Goal: Communication & Community: Answer question/provide support

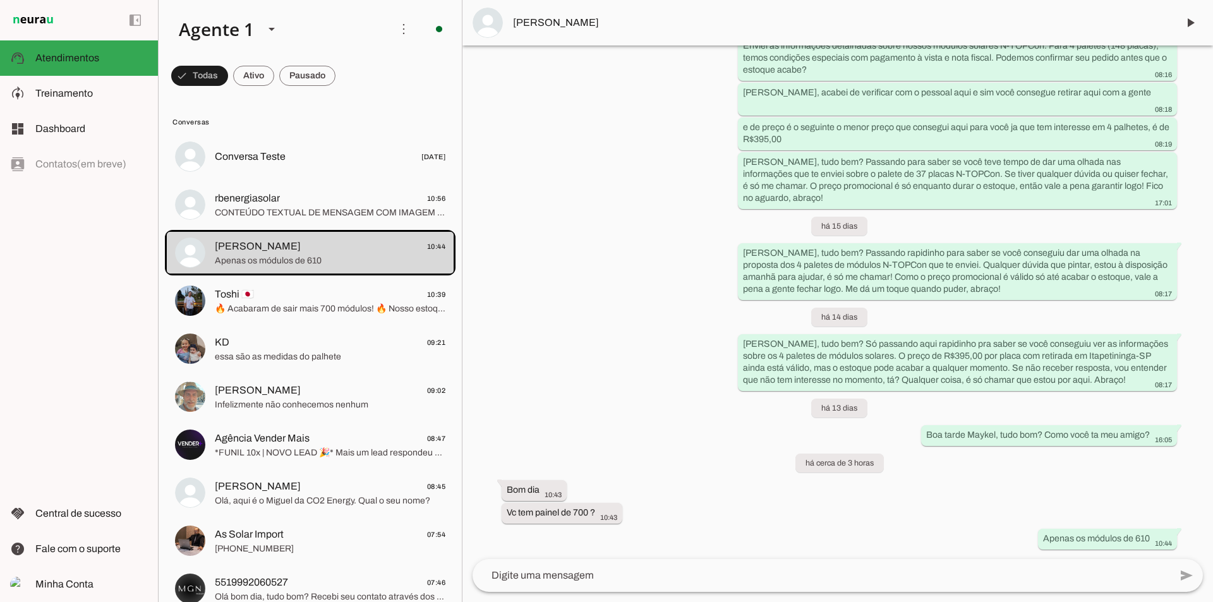
scroll to position [1295, 0]
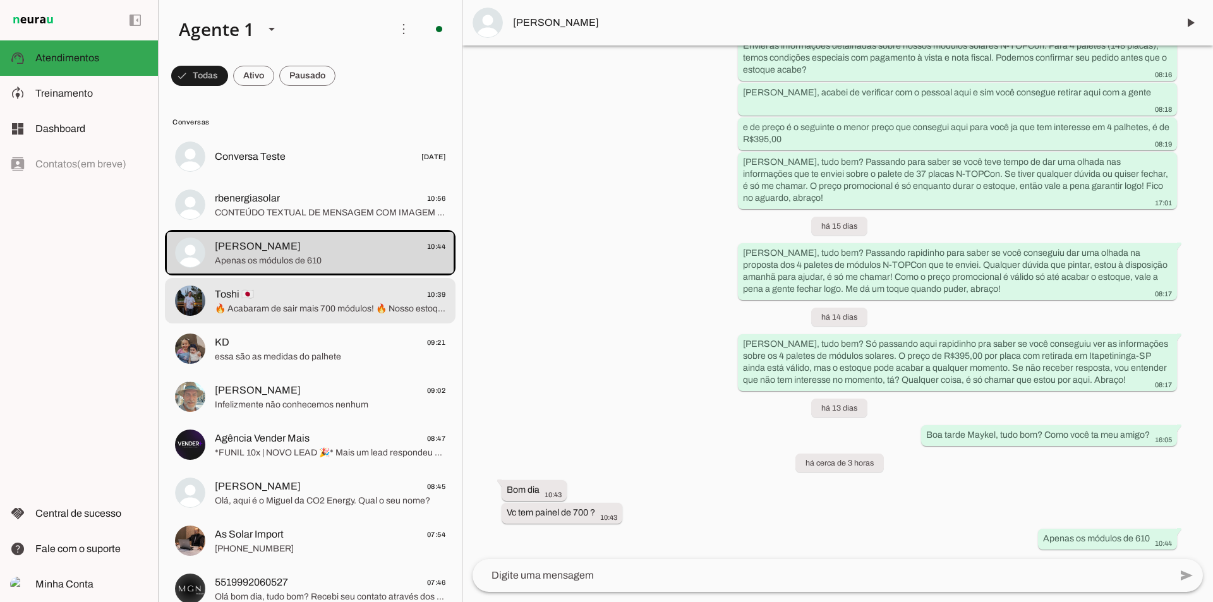
click at [370, 313] on span "🔥 Acabaram de sair mais 700 módulos! 🔥 Nosso estoque está finalizando e a deman…" at bounding box center [330, 309] width 231 height 13
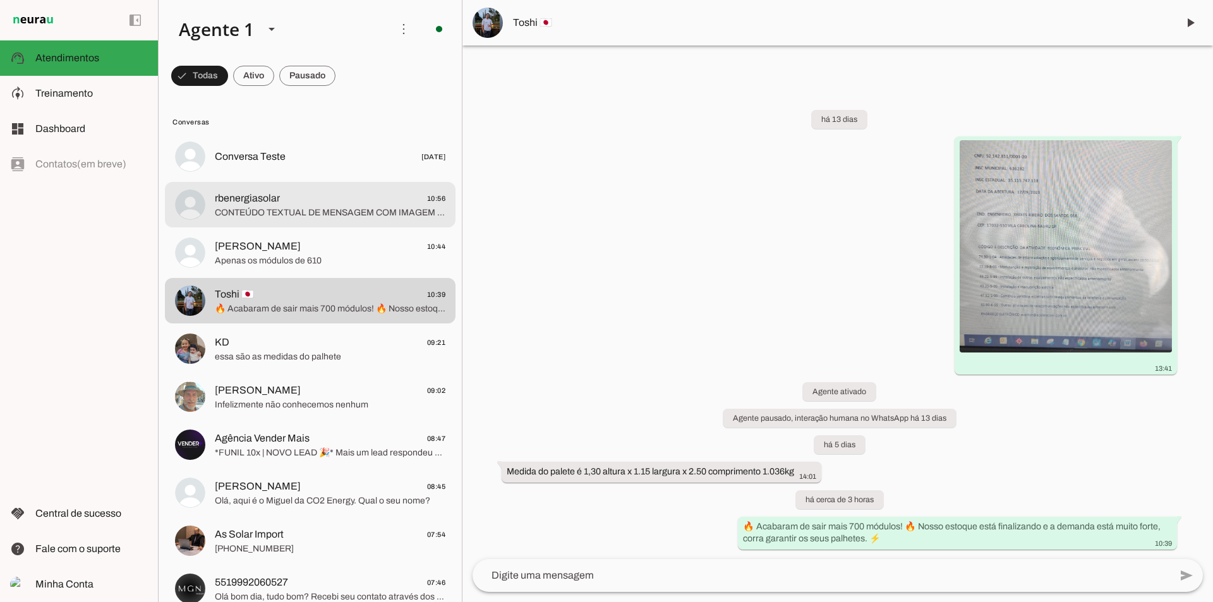
click at [349, 217] on span "CONTEÚDO TEXTUAL DE MENSAGEM COM IMAGEM (URL [URL][DOMAIN_NAME]) :" at bounding box center [330, 213] width 231 height 13
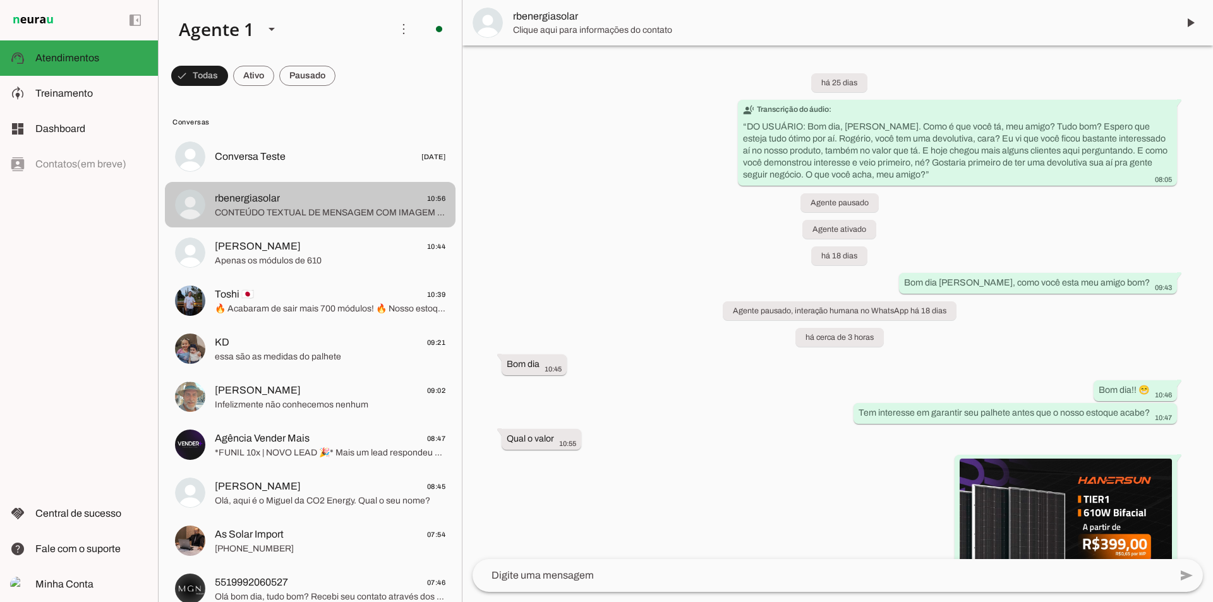
scroll to position [143, 0]
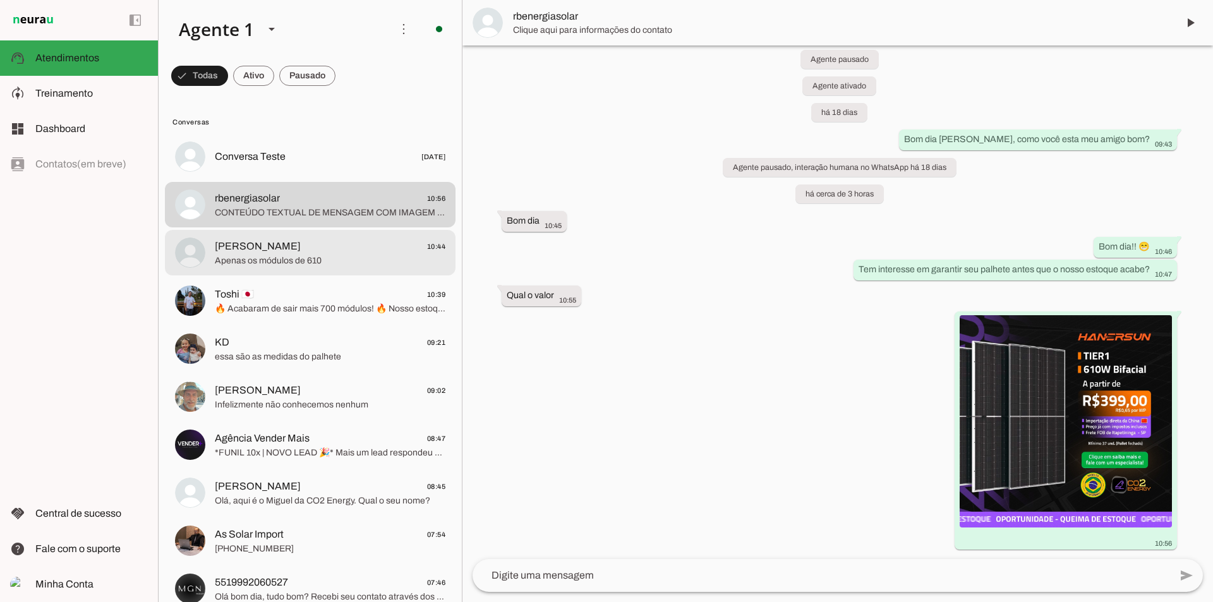
click at [330, 252] on span "[PERSON_NAME] 10:44" at bounding box center [330, 247] width 231 height 16
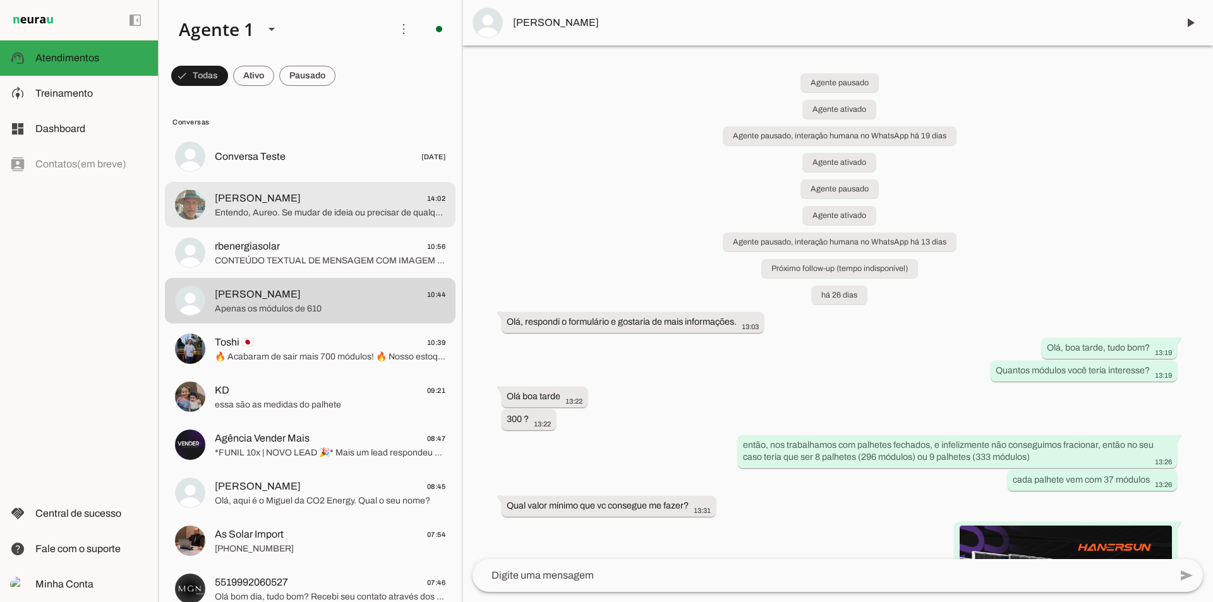
click at [256, 200] on span "[PERSON_NAME]" at bounding box center [258, 198] width 86 height 15
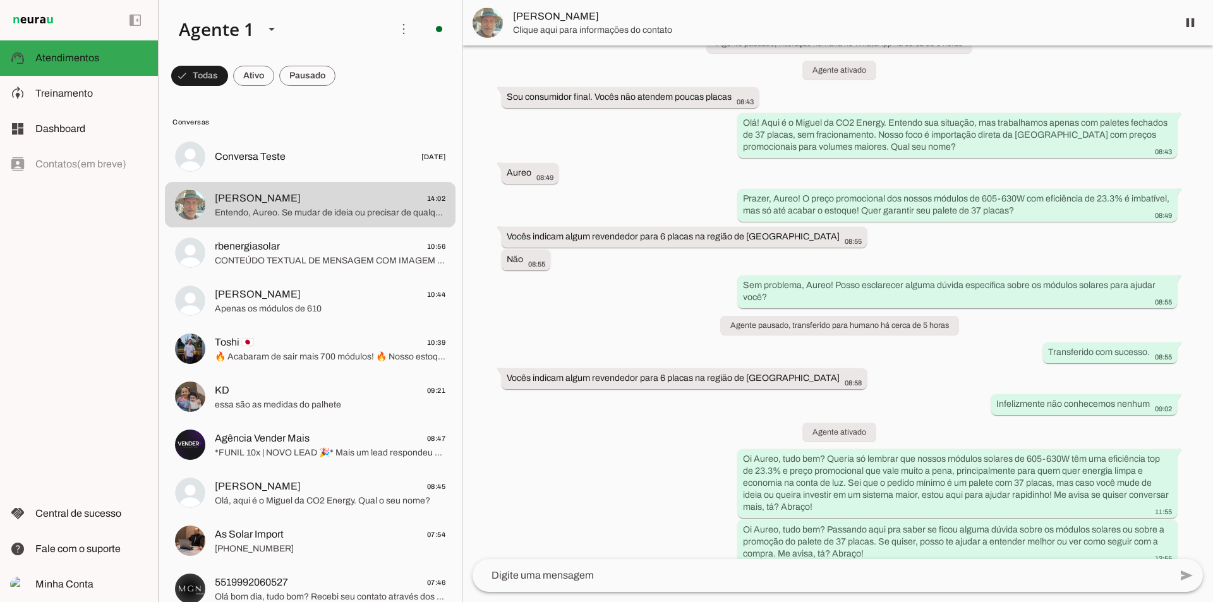
scroll to position [241, 0]
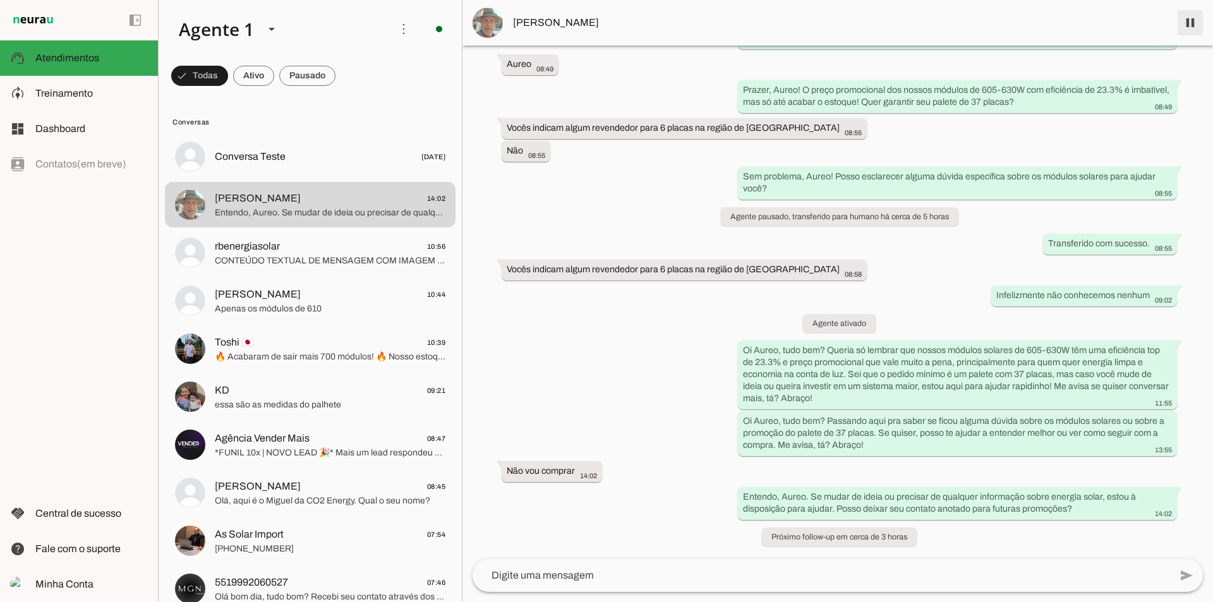
click at [1193, 19] on span at bounding box center [1191, 23] width 30 height 30
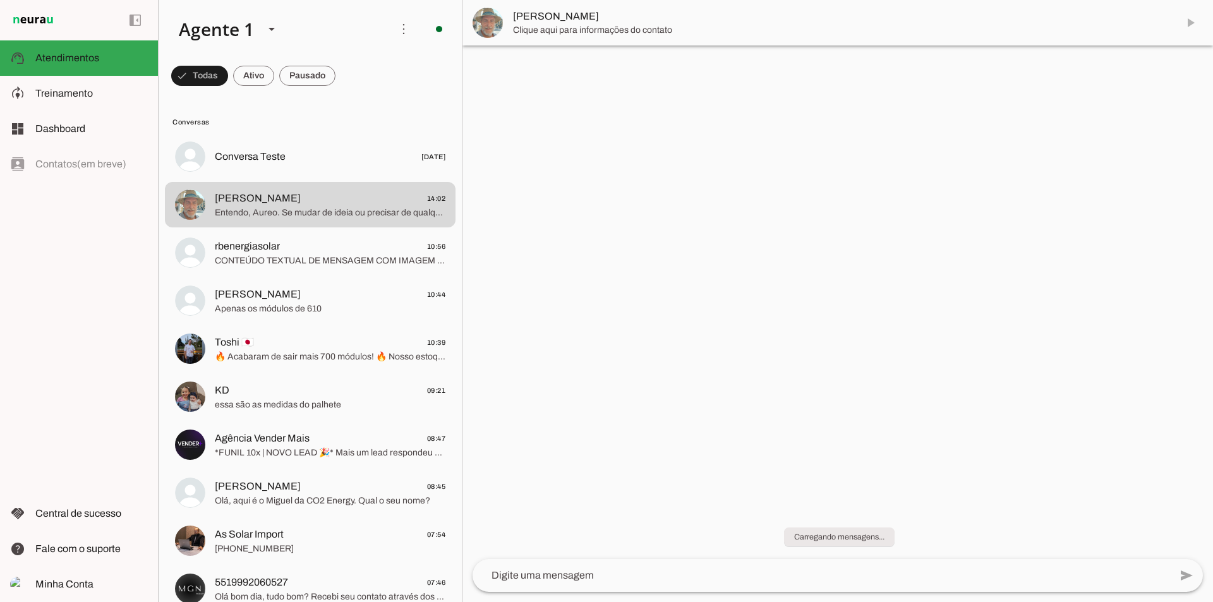
scroll to position [0, 0]
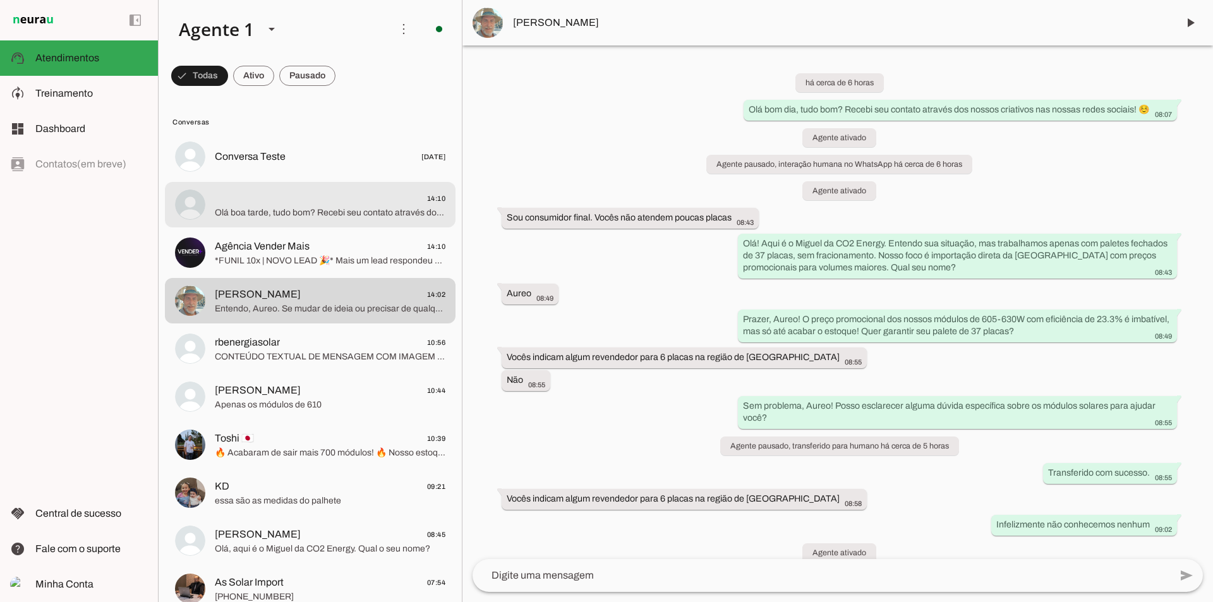
click at [308, 198] on span "14:10" at bounding box center [330, 199] width 231 height 16
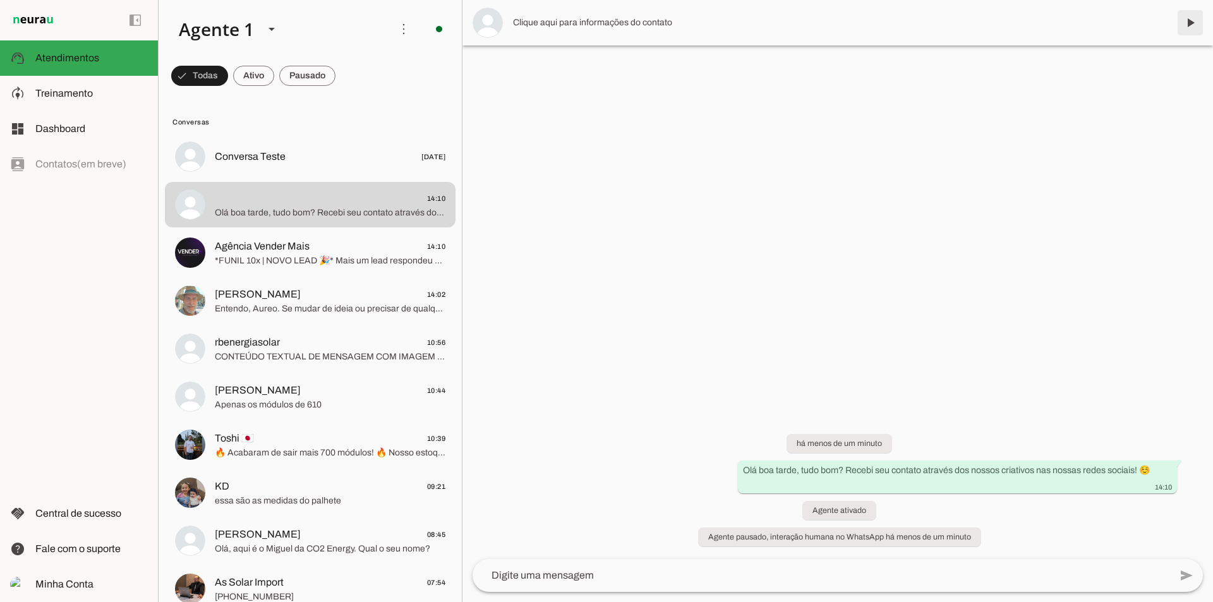
drag, startPoint x: 1177, startPoint y: 31, endPoint x: 1038, endPoint y: 102, distance: 156.0
click at [1177, 30] on span at bounding box center [1191, 23] width 30 height 30
